Goal: Task Accomplishment & Management: Use online tool/utility

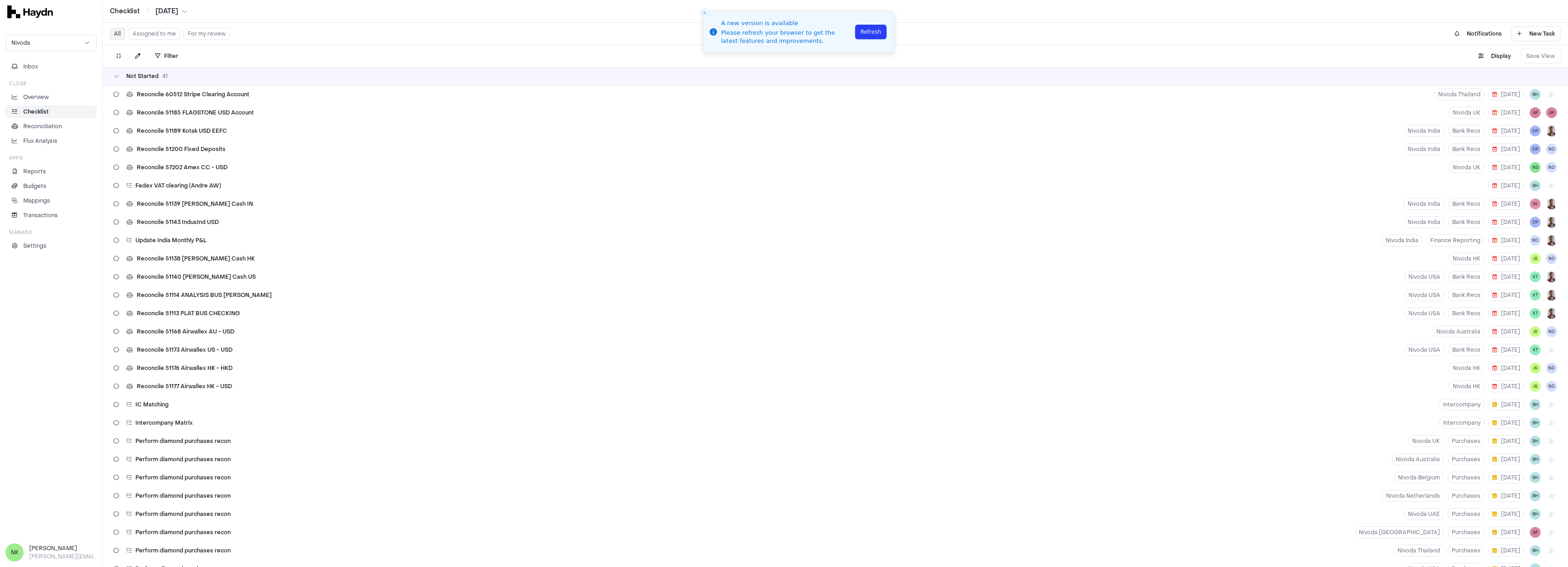
click at [142, 31] on button "Assigned to me" at bounding box center [154, 33] width 52 height 12
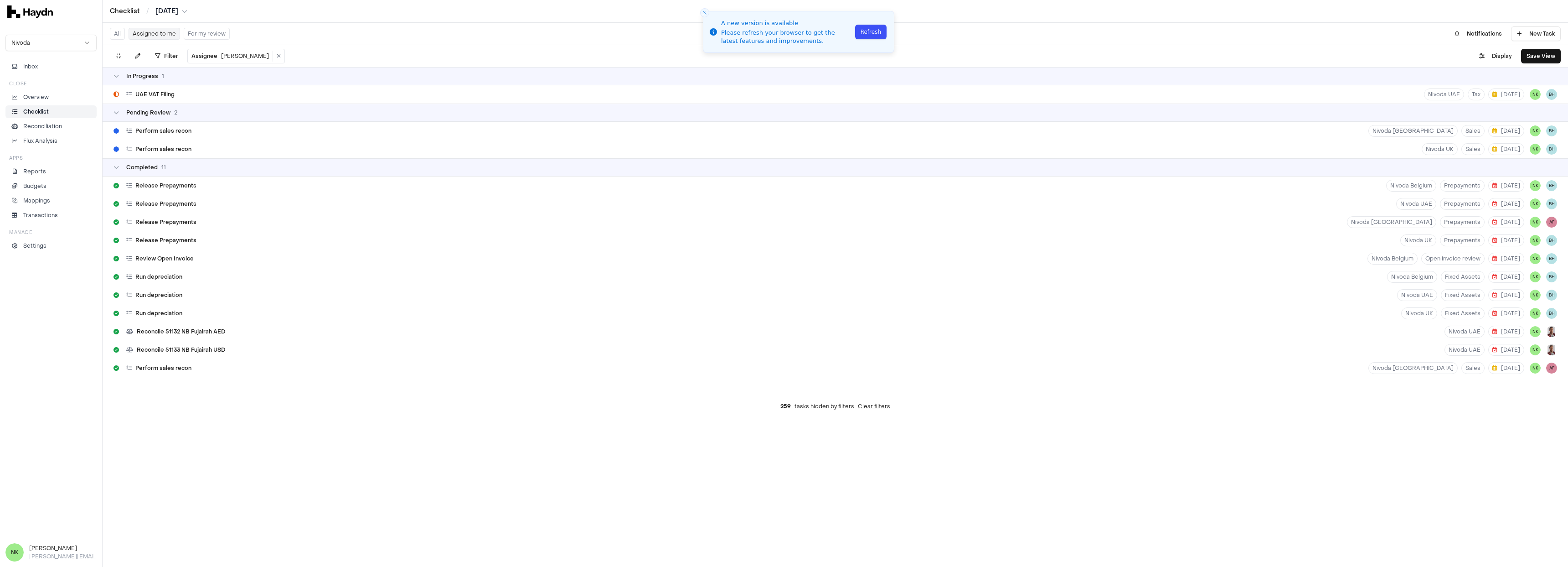
click at [871, 33] on button "Refresh" at bounding box center [871, 32] width 32 height 15
click at [184, 135] on div "Perform sales recon" at bounding box center [152, 131] width 85 height 17
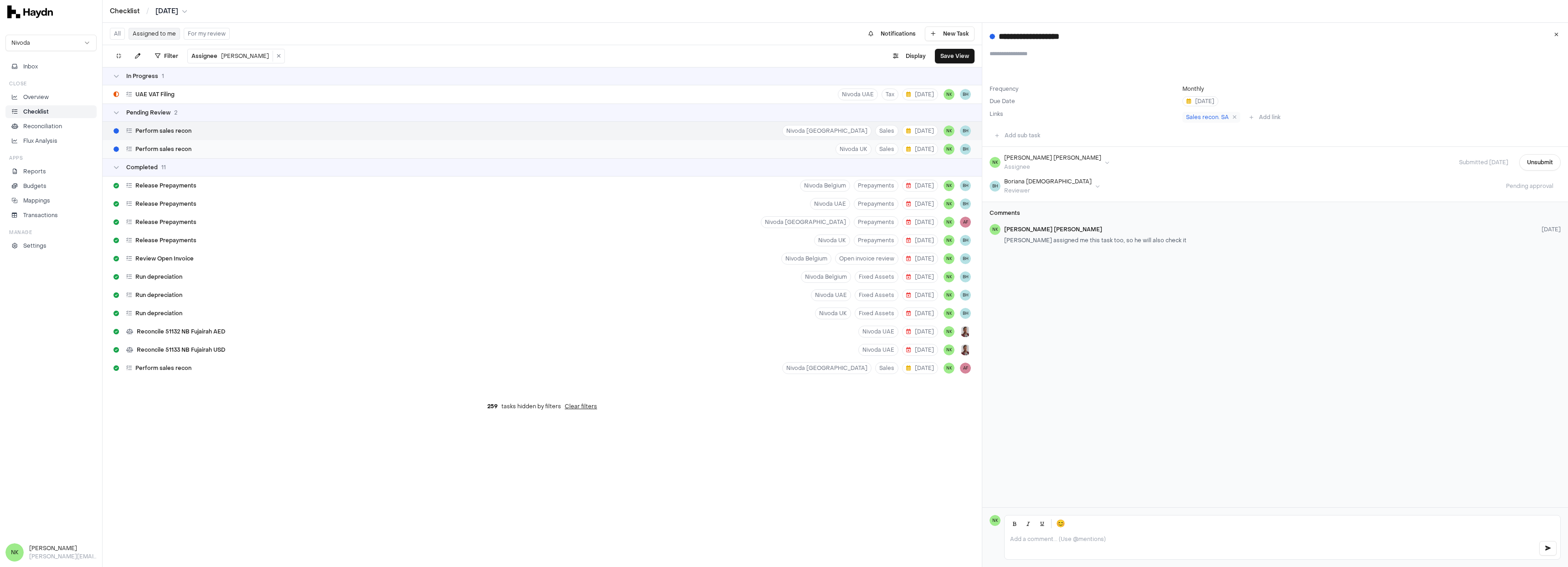
click at [187, 154] on div "Perform sales recon" at bounding box center [152, 149] width 85 height 17
click at [1202, 120] on span "Sales recon. [GEOGRAPHIC_DATA]" at bounding box center [1234, 117] width 96 height 7
